Goal: Obtain resource: Obtain resource

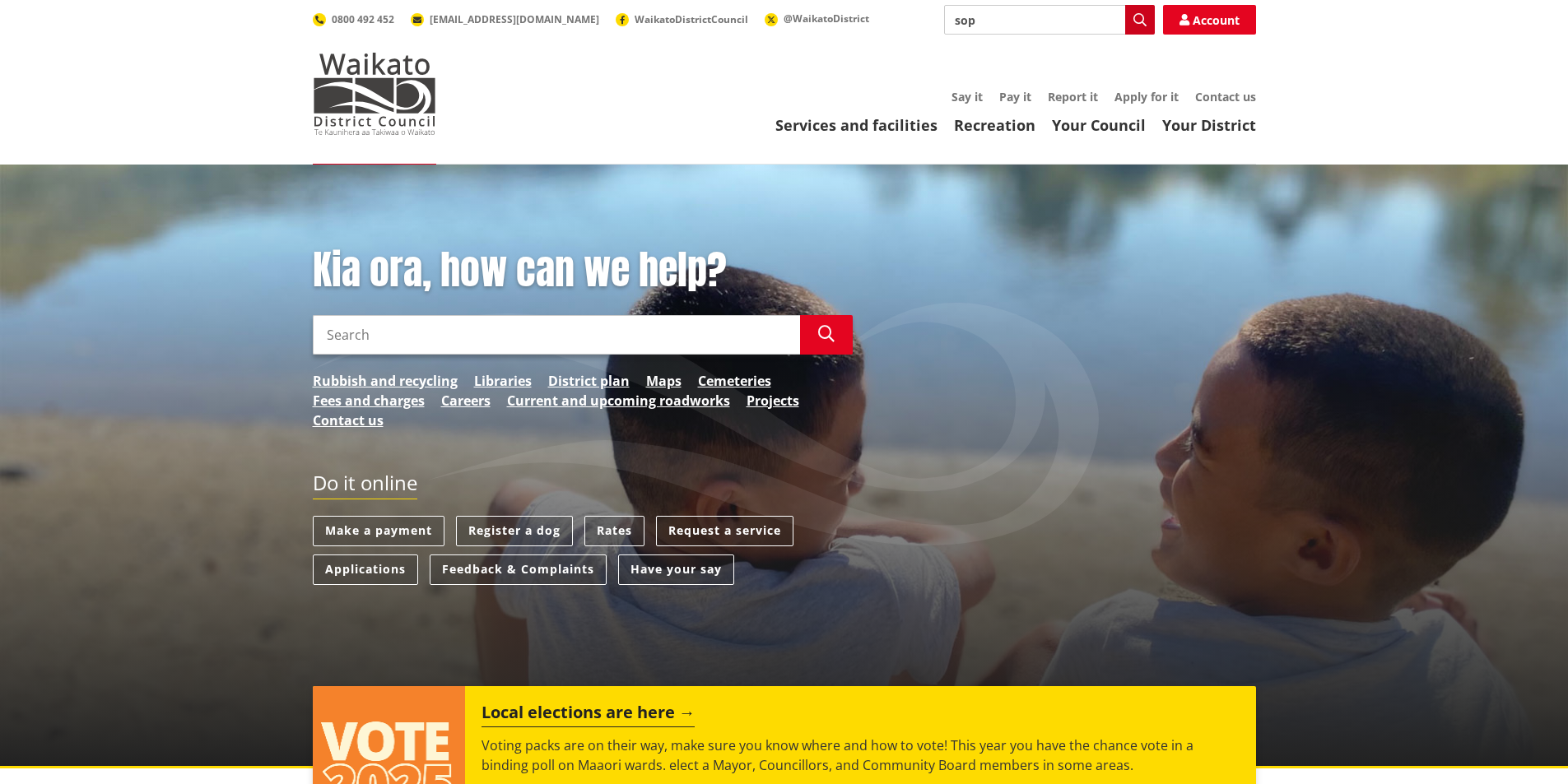
type input "sop"
click at [1145, 22] on icon "button" at bounding box center [1140, 20] width 13 height 13
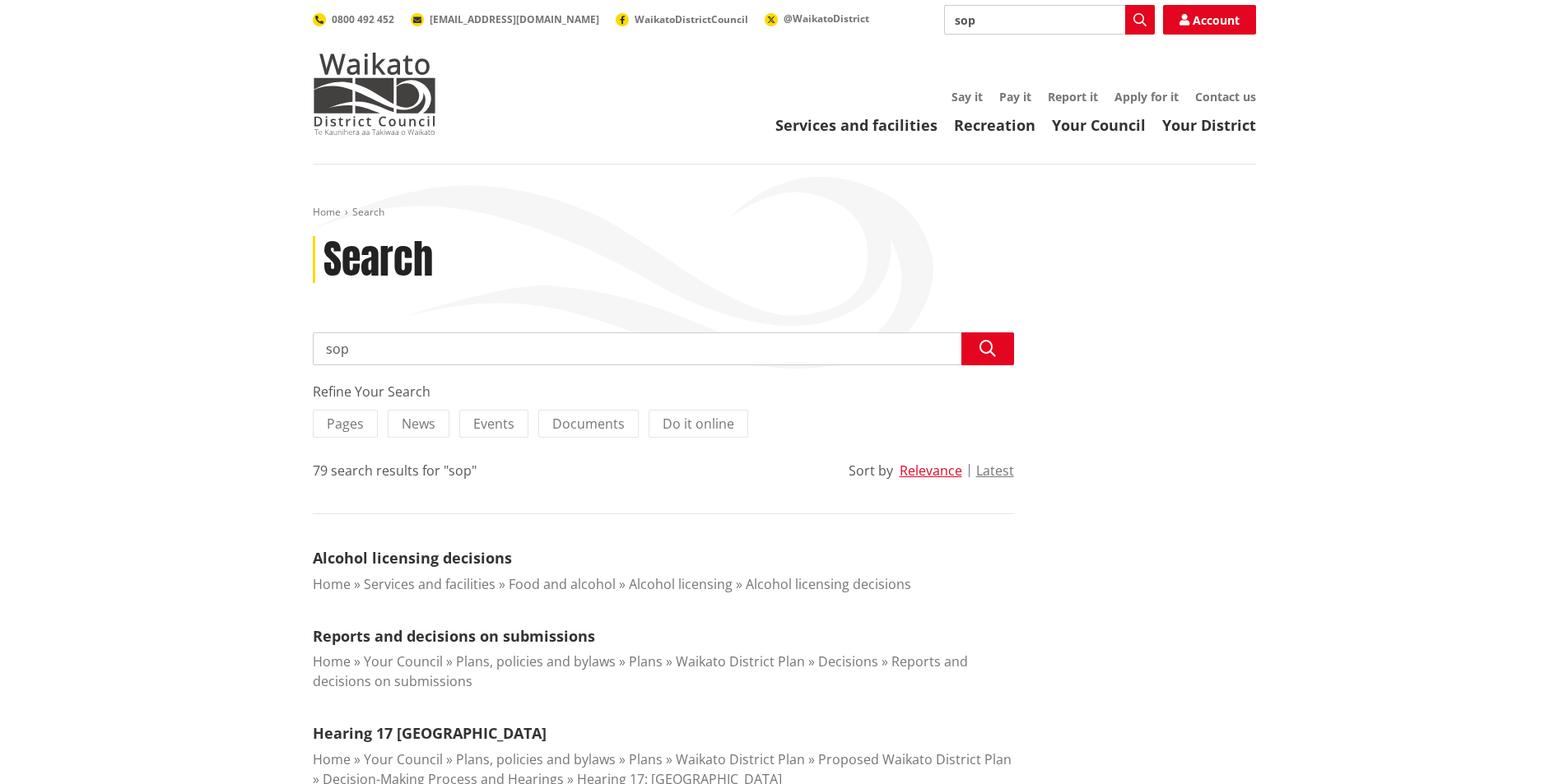
drag, startPoint x: 462, startPoint y: 348, endPoint x: 271, endPoint y: 349, distance: 191.0
type input "dogs"
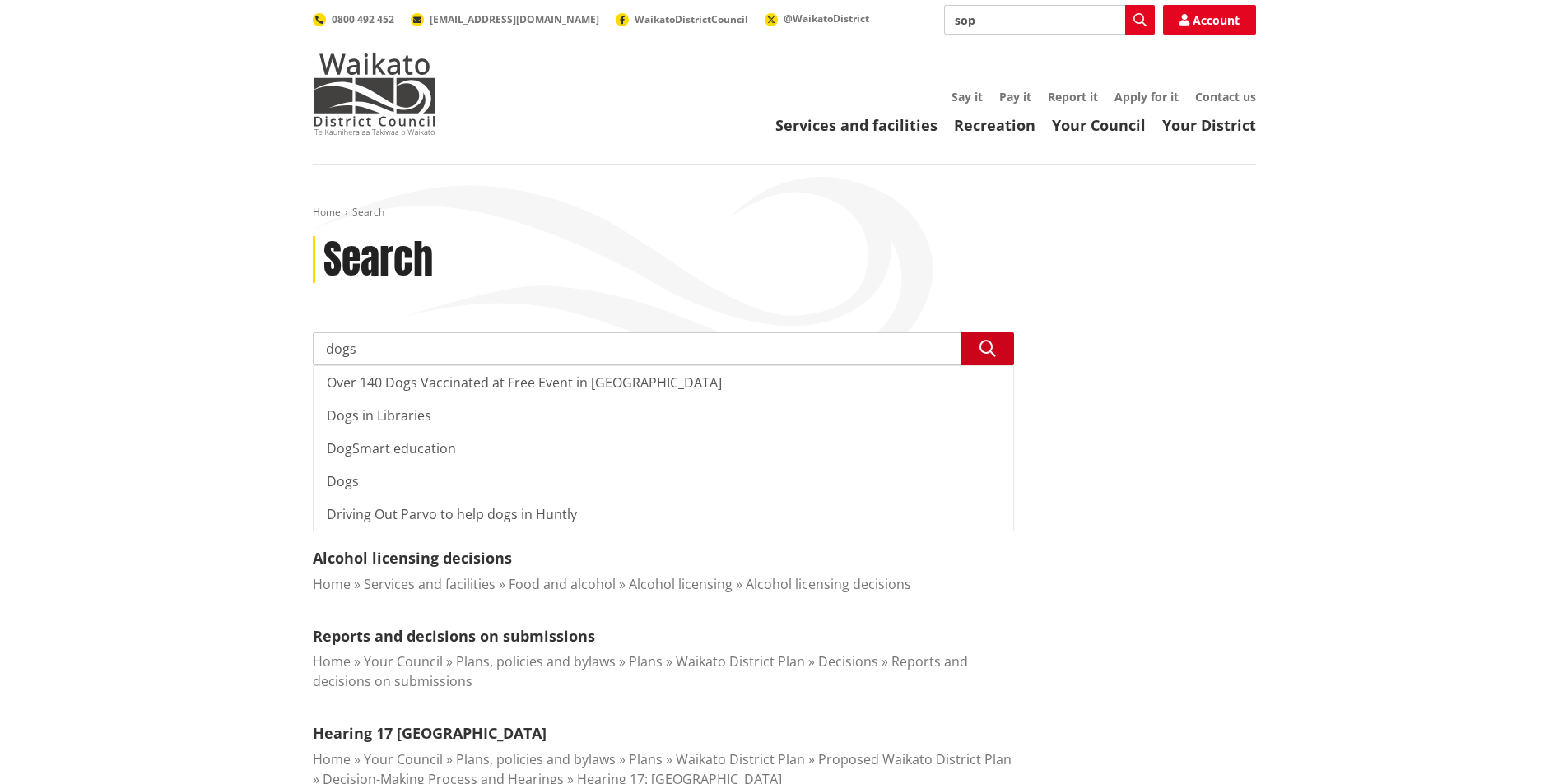
click at [992, 338] on button "Search" at bounding box center [987, 349] width 52 height 33
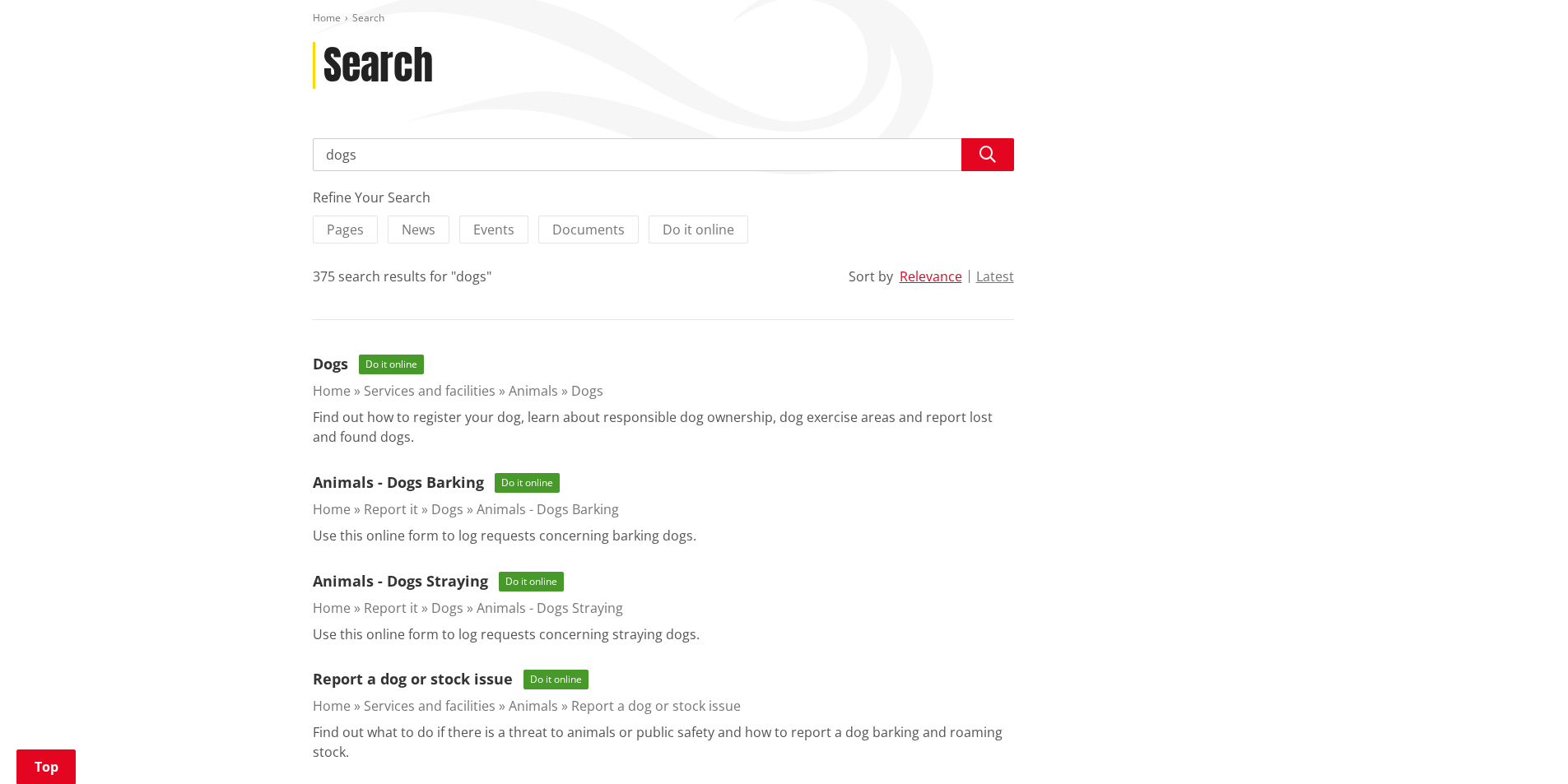
scroll to position [165, 0]
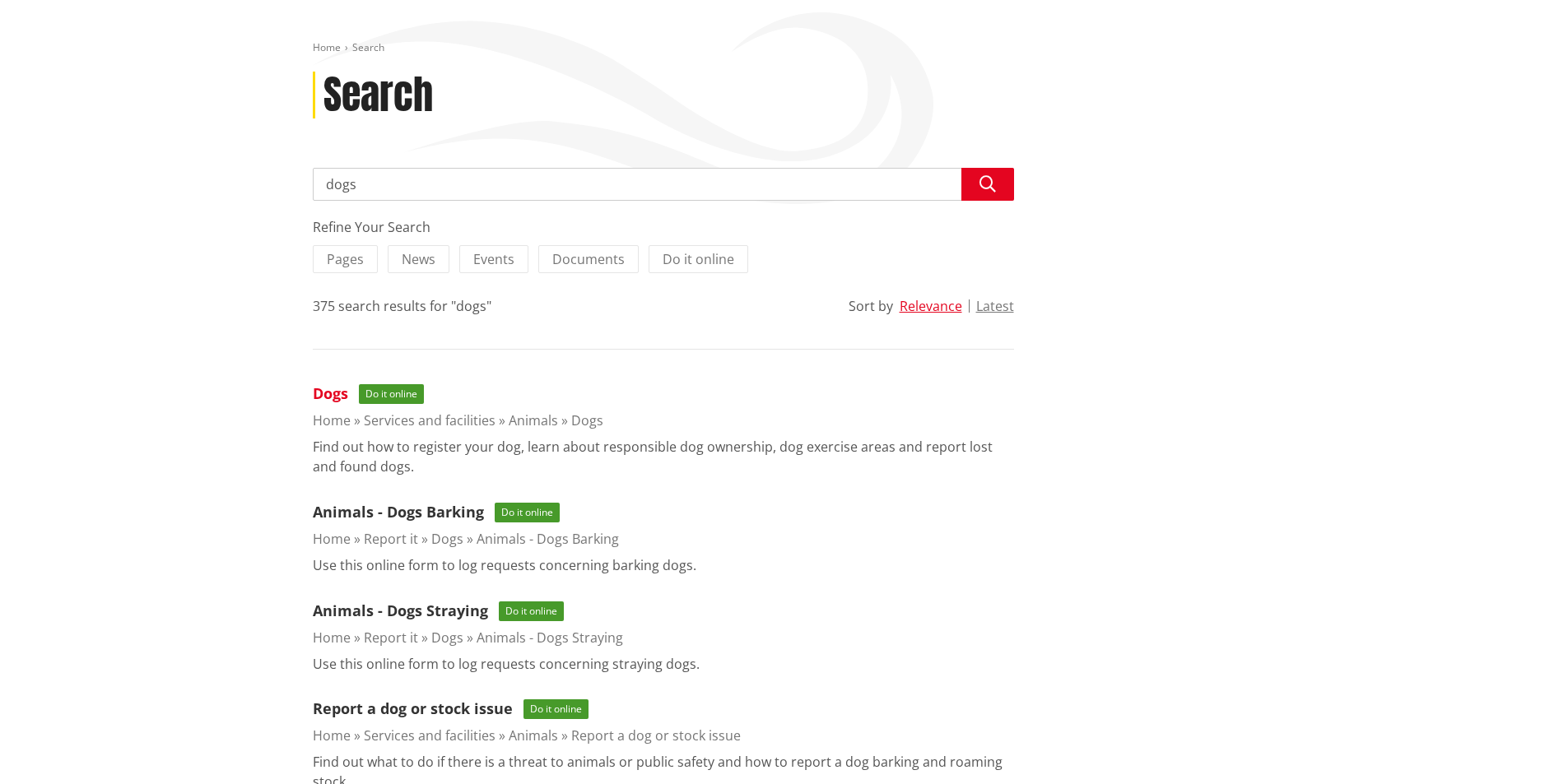
click at [335, 396] on link "Dogs" at bounding box center [330, 393] width 36 height 20
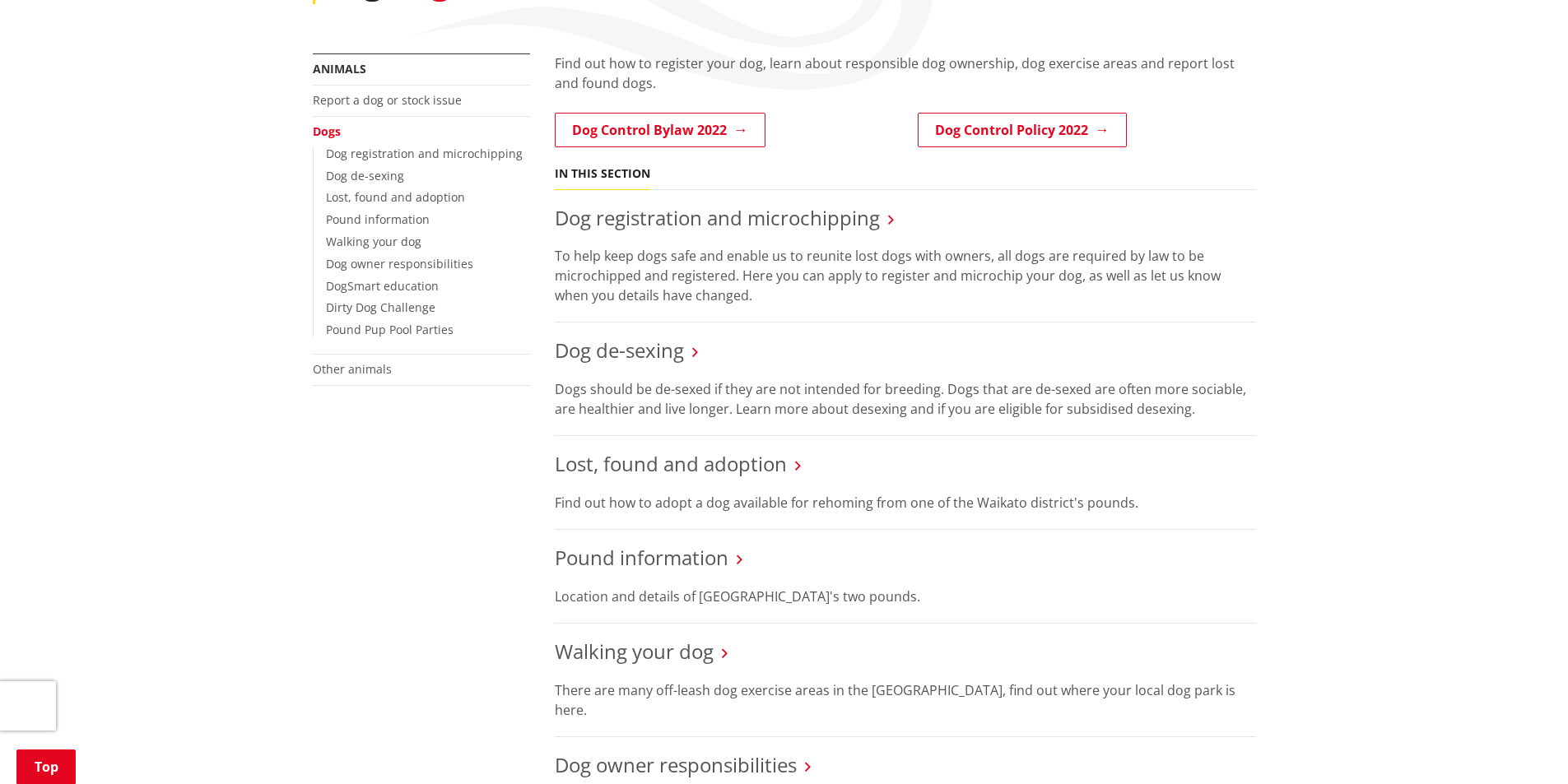
scroll to position [82, 0]
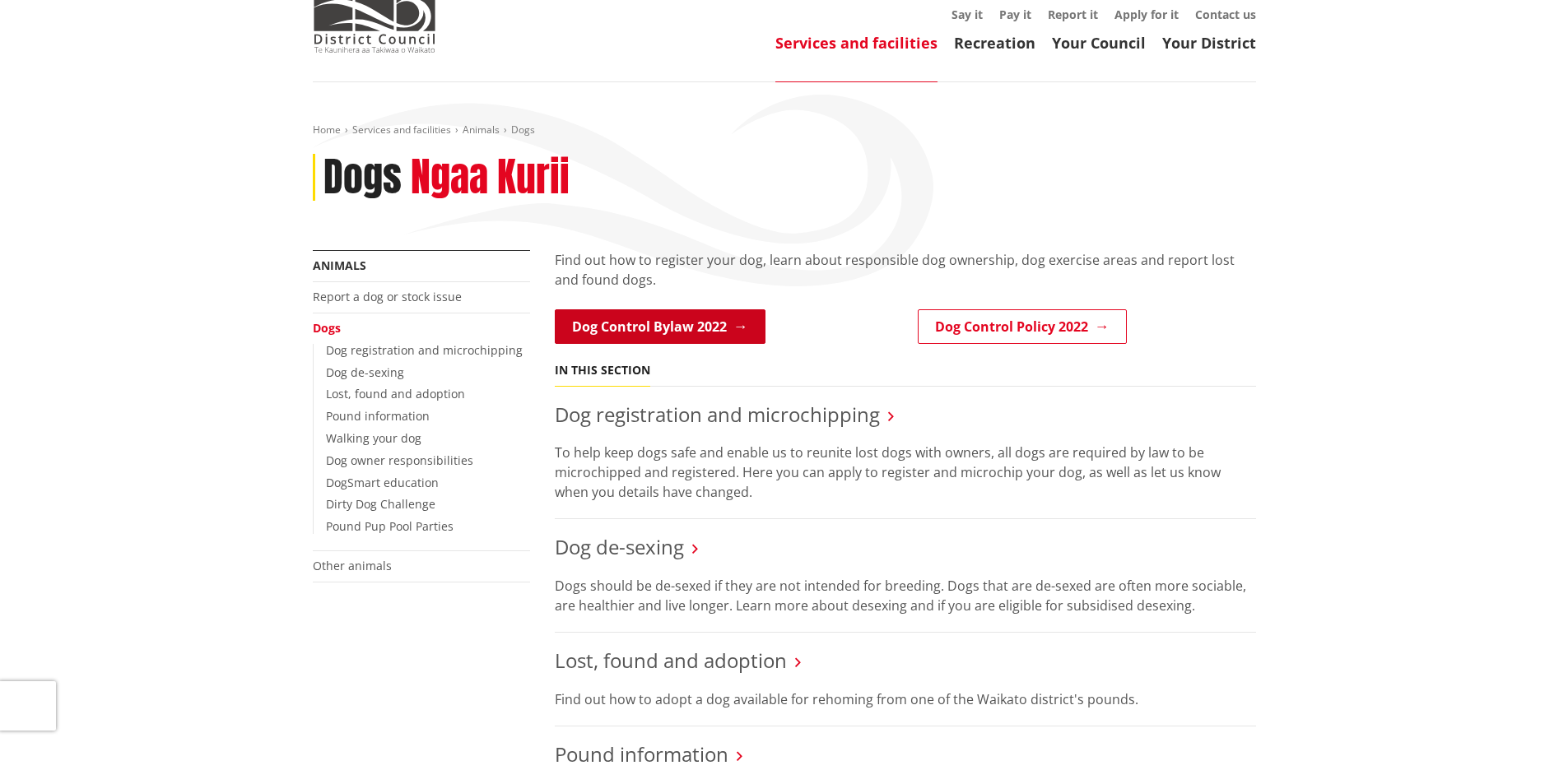
click at [707, 324] on link "Dog Control Bylaw 2022" at bounding box center [660, 327] width 210 height 35
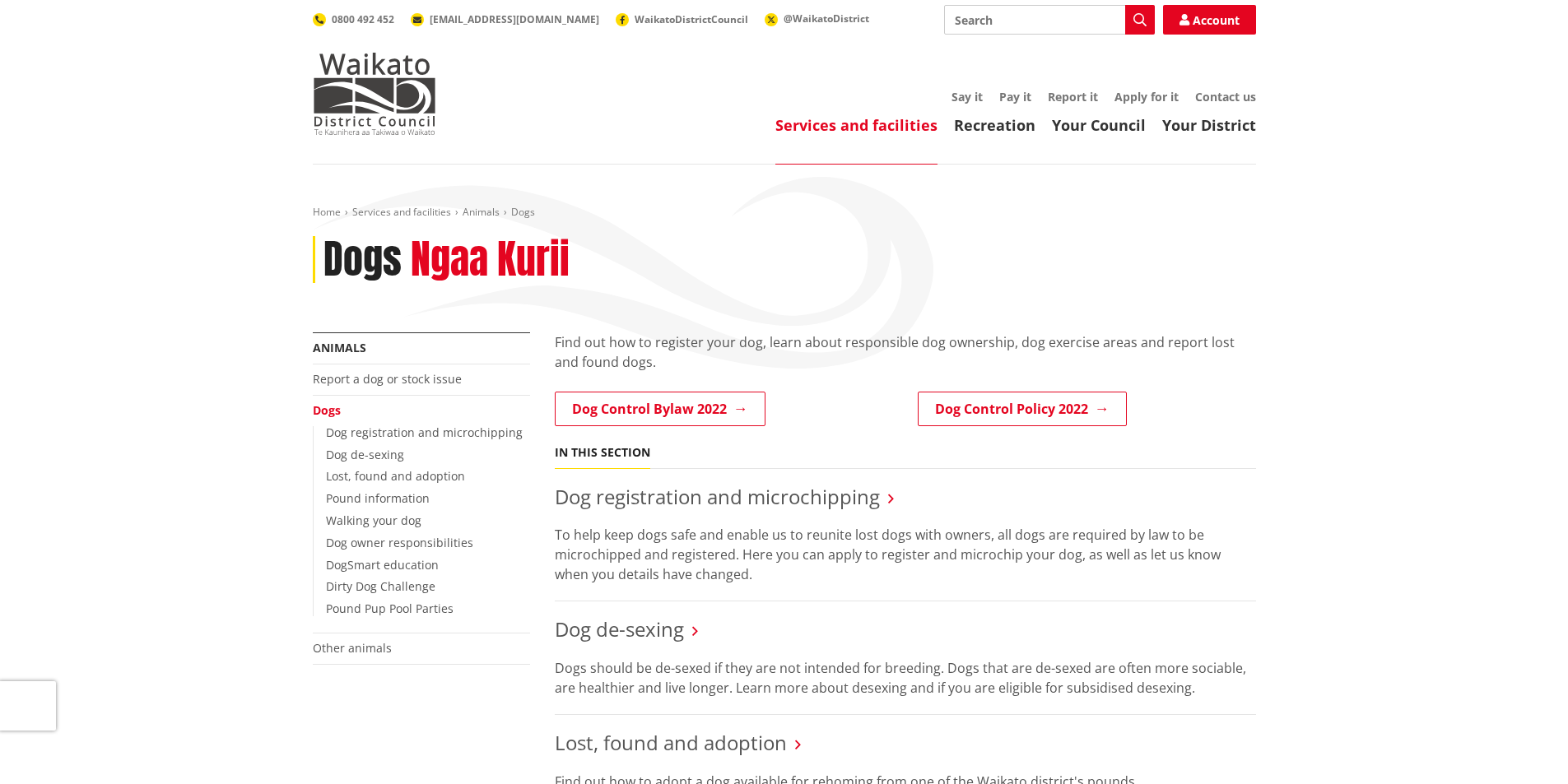
click at [1013, 26] on input "Search" at bounding box center [1049, 20] width 210 height 30
type input "dog permit"
click at [1142, 21] on icon "button" at bounding box center [1140, 20] width 13 height 13
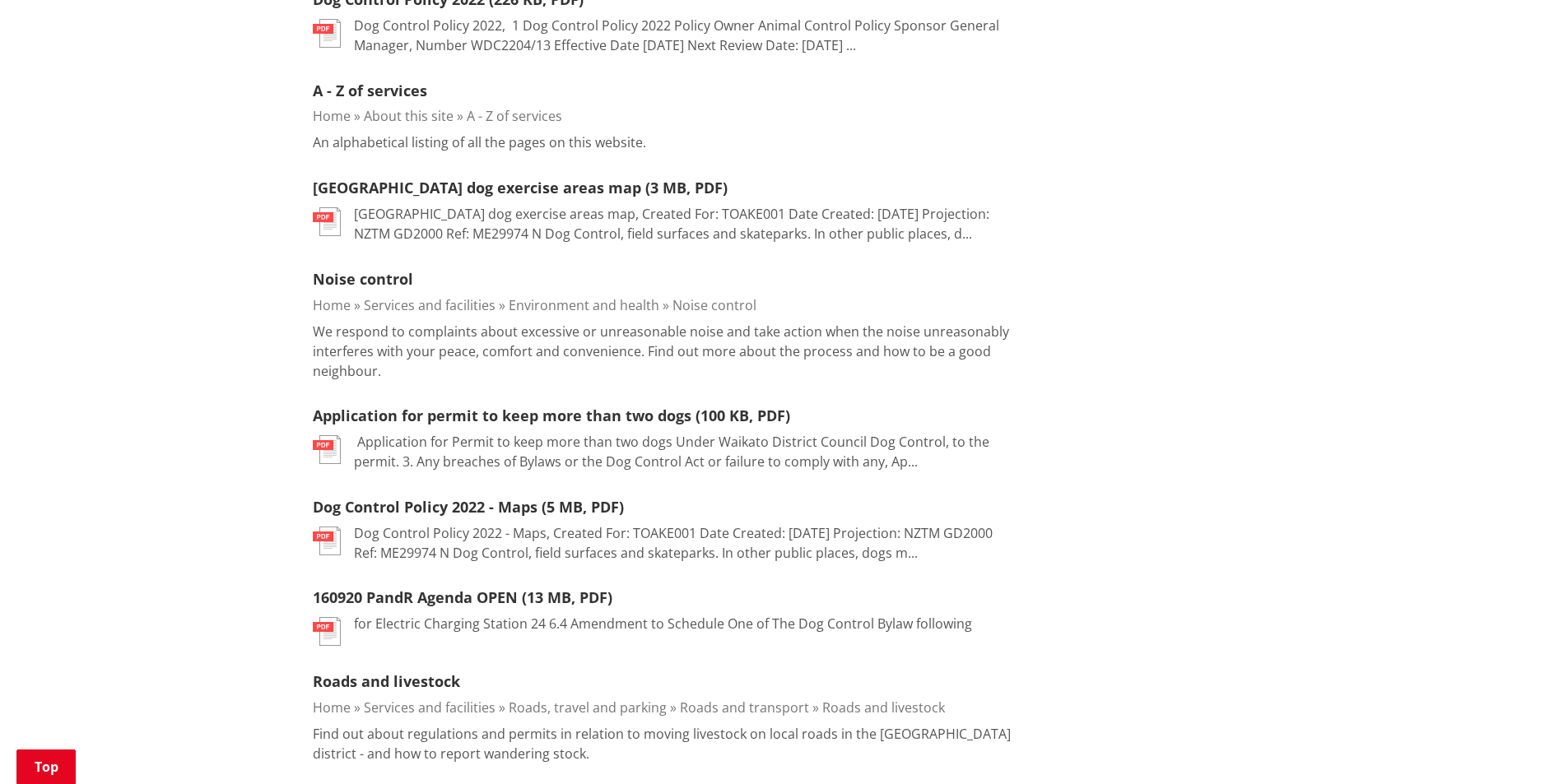
scroll to position [1069, 0]
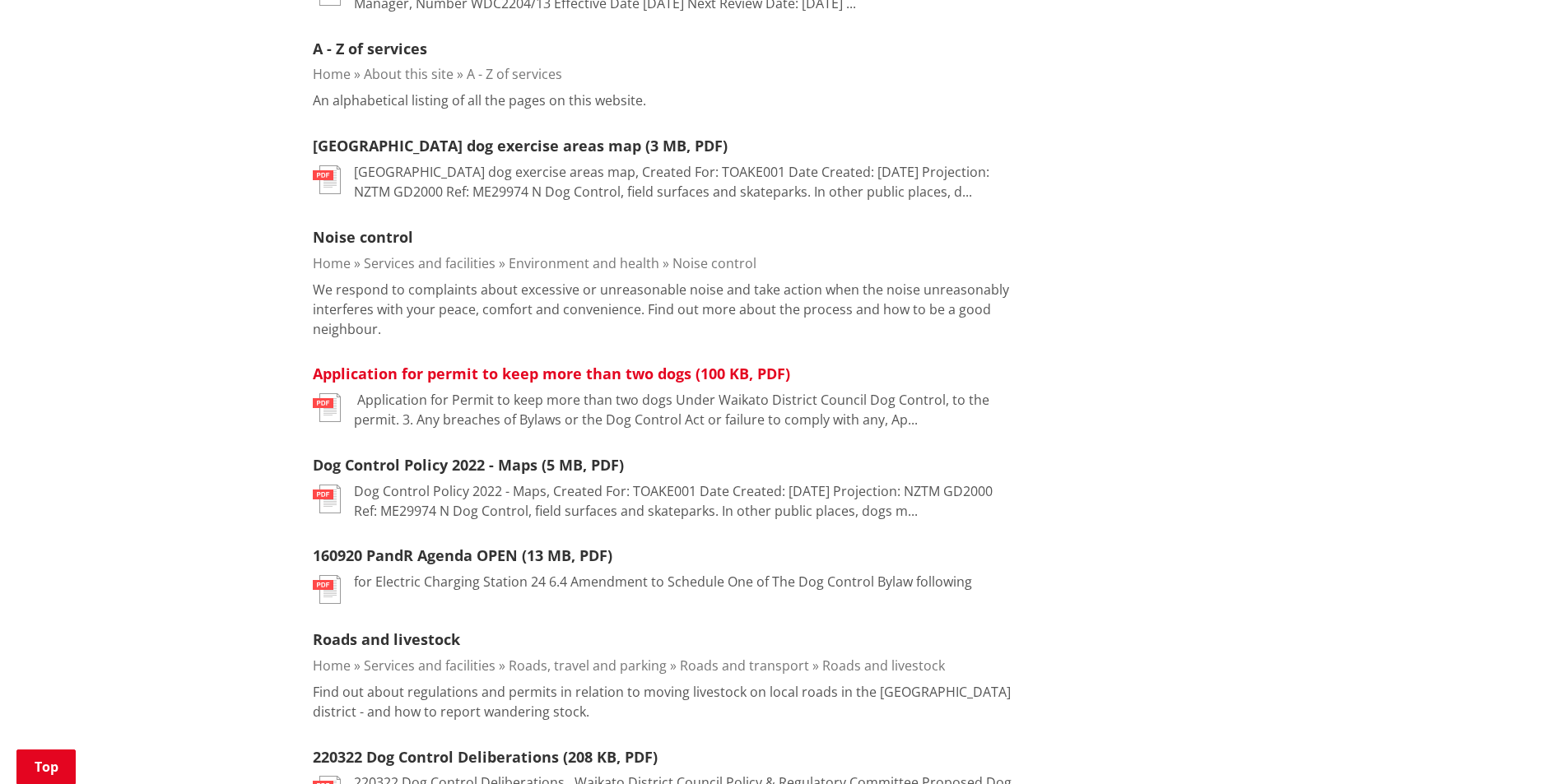
click at [571, 372] on link "Application for permit to keep more than two dogs (100 KB, PDF)" at bounding box center [552, 373] width 477 height 20
